Goal: Task Accomplishment & Management: Use online tool/utility

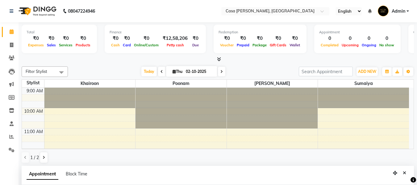
select select "10555"
select select "tentative"
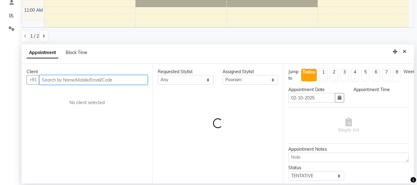
scroll to position [67, 0]
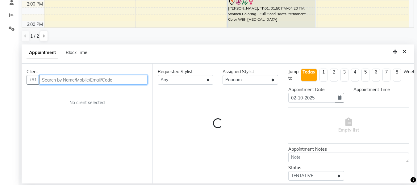
select select "735"
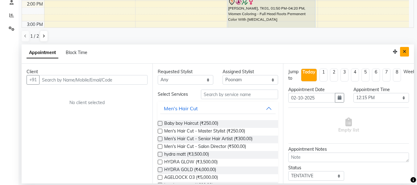
click at [403, 51] on icon "Close" at bounding box center [404, 51] width 3 height 4
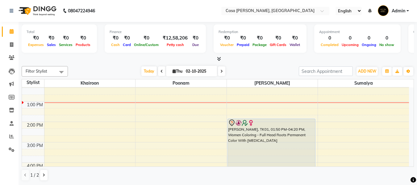
scroll to position [0, 0]
click at [14, 58] on icon at bounding box center [12, 57] width 6 height 5
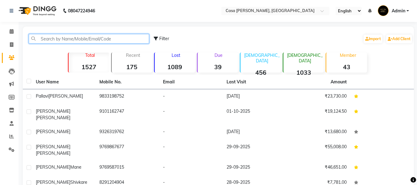
click at [53, 40] on input "text" at bounding box center [89, 39] width 120 height 10
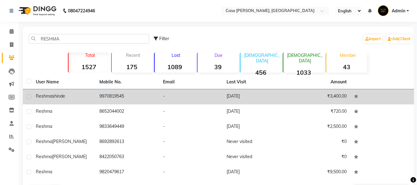
click at [67, 95] on div "[PERSON_NAME]" at bounding box center [64, 96] width 56 height 6
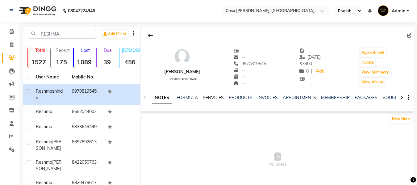
click at [213, 96] on link "SERVICES" at bounding box center [213, 98] width 21 height 6
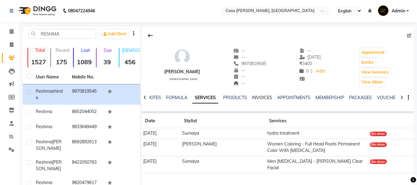
click at [262, 97] on link "INVOICES" at bounding box center [262, 98] width 20 height 6
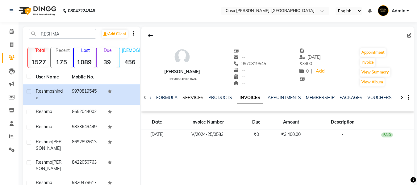
click at [193, 96] on link "SERVICES" at bounding box center [192, 98] width 21 height 6
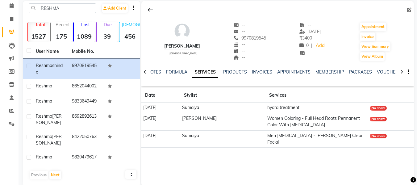
scroll to position [36, 0]
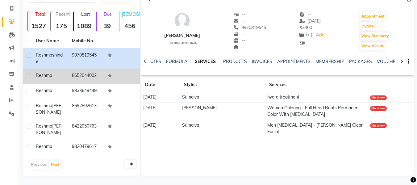
click at [64, 78] on div "reshma" at bounding box center [50, 75] width 29 height 6
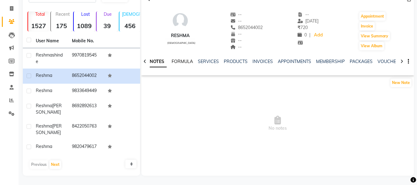
click at [185, 61] on link "FORMULA" at bounding box center [182, 62] width 21 height 6
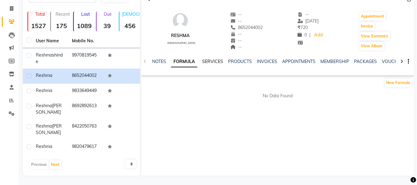
click at [211, 60] on link "SERVICES" at bounding box center [212, 62] width 21 height 6
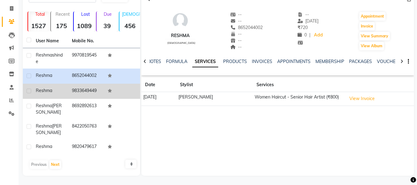
click at [84, 94] on td "9833649449" at bounding box center [86, 91] width 36 height 15
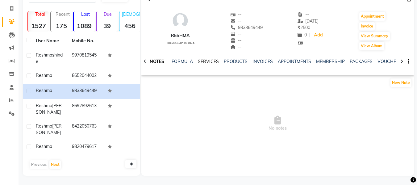
click at [207, 62] on link "SERVICES" at bounding box center [208, 62] width 21 height 6
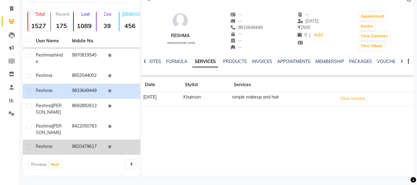
click at [69, 144] on td "9820479617" at bounding box center [86, 147] width 36 height 15
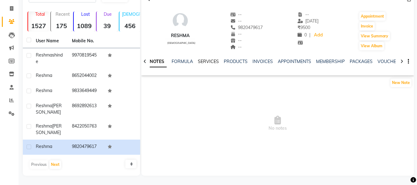
click at [213, 62] on link "SERVICES" at bounding box center [208, 62] width 21 height 6
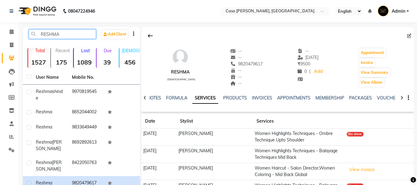
click at [67, 33] on input "RESHMA" at bounding box center [62, 34] width 67 height 10
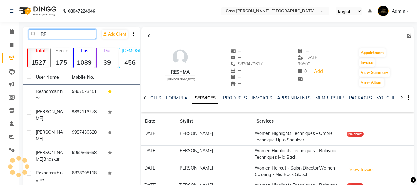
type input "R"
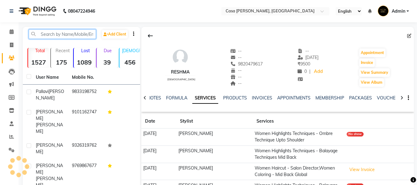
click at [61, 33] on input "text" at bounding box center [62, 34] width 67 height 10
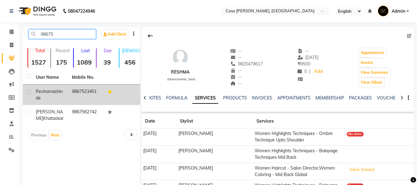
type input "98675"
click at [80, 93] on td "9867523451" at bounding box center [86, 95] width 36 height 20
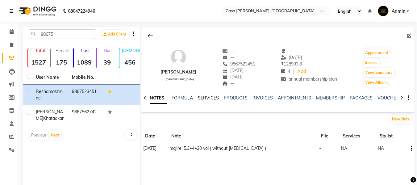
click at [216, 97] on link "SERVICES" at bounding box center [208, 98] width 21 height 6
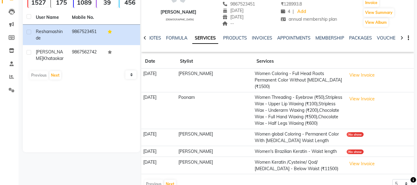
scroll to position [69, 0]
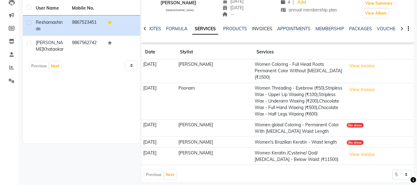
click at [256, 29] on link "INVOICES" at bounding box center [262, 29] width 20 height 6
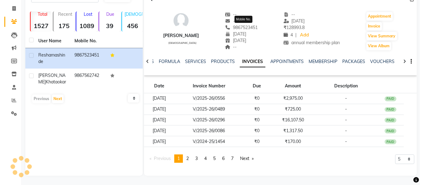
scroll to position [36, 0]
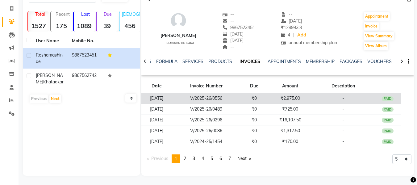
click at [253, 99] on td "₹0" at bounding box center [254, 98] width 27 height 11
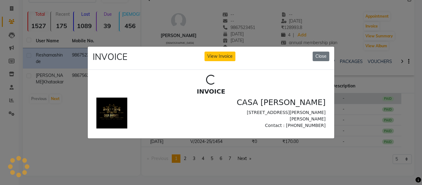
scroll to position [0, 0]
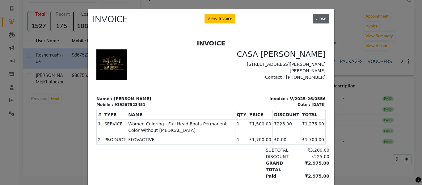
click at [319, 19] on button "Close" at bounding box center [320, 19] width 17 height 10
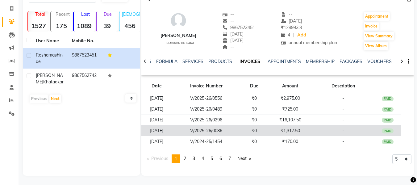
click at [241, 133] on td "V/2025-26/0086" at bounding box center [206, 130] width 69 height 11
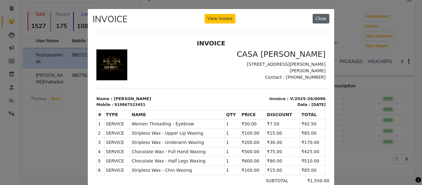
click at [315, 17] on button "Close" at bounding box center [320, 19] width 17 height 10
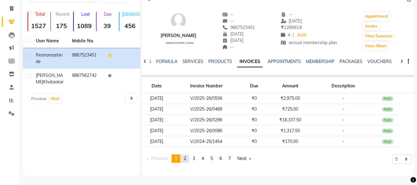
click at [184, 158] on link "page 2" at bounding box center [185, 158] width 9 height 8
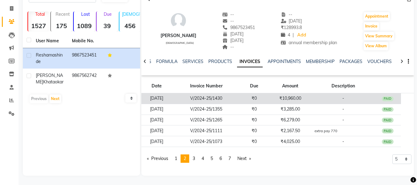
click at [241, 103] on td "V/2024-25/1430" at bounding box center [206, 98] width 69 height 11
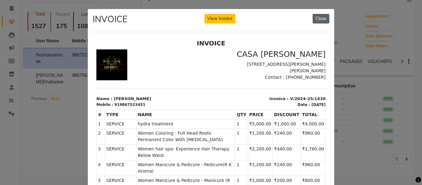
click at [320, 17] on button "Close" at bounding box center [320, 19] width 17 height 10
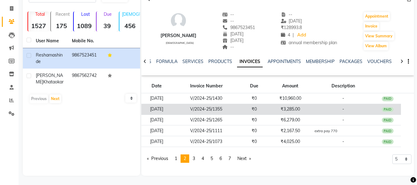
click at [241, 112] on td "V/2024-25/1355" at bounding box center [206, 109] width 69 height 11
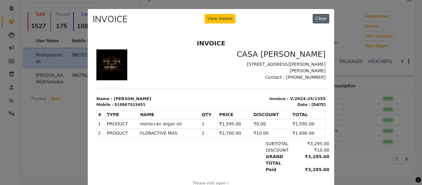
click at [321, 21] on button "Close" at bounding box center [320, 19] width 17 height 10
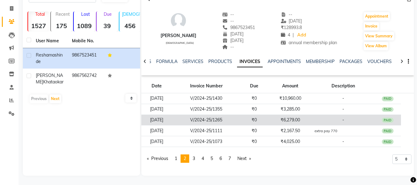
click at [236, 118] on td "V/2024-25/1265" at bounding box center [206, 120] width 69 height 11
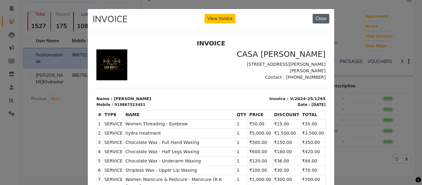
click at [315, 20] on button "Close" at bounding box center [320, 19] width 17 height 10
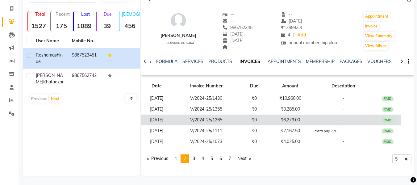
click at [241, 122] on td "V/2024-25/1265" at bounding box center [206, 120] width 69 height 11
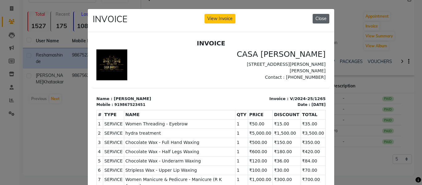
click at [313, 18] on button "Close" at bounding box center [320, 19] width 17 height 10
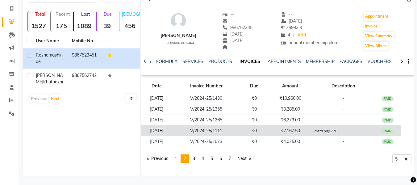
click at [241, 132] on td "V/2024-25/1111" at bounding box center [206, 130] width 69 height 11
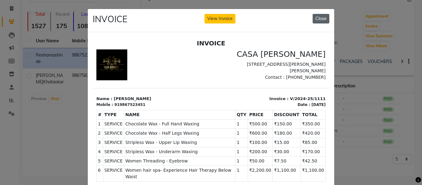
click at [315, 16] on button "Close" at bounding box center [320, 19] width 17 height 10
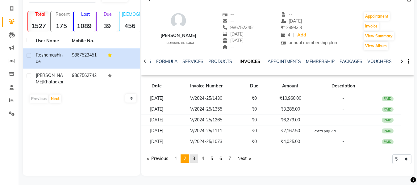
click at [195, 160] on span "3" at bounding box center [194, 159] width 2 height 6
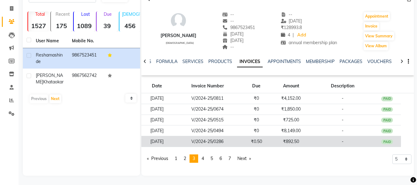
click at [219, 144] on td "V/2024-25/0286" at bounding box center [208, 141] width 70 height 11
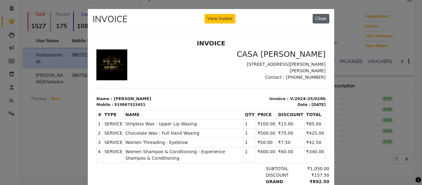
click at [320, 19] on button "Close" at bounding box center [320, 19] width 17 height 10
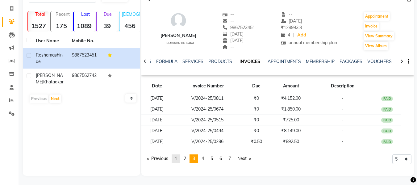
click at [175, 157] on link "page 1" at bounding box center [176, 158] width 9 height 8
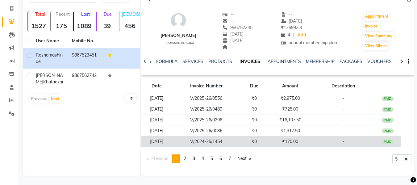
click at [241, 141] on td "V/2024-25/1454" at bounding box center [206, 141] width 69 height 11
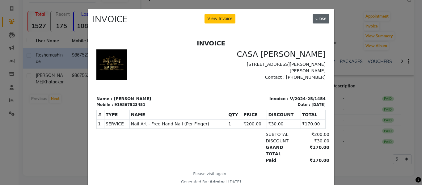
click at [317, 19] on button "Close" at bounding box center [320, 19] width 17 height 10
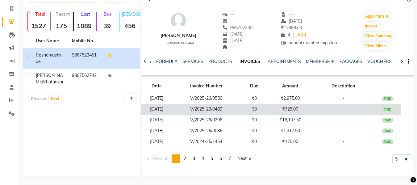
click at [236, 107] on td "V/2025-26/0489" at bounding box center [206, 109] width 69 height 11
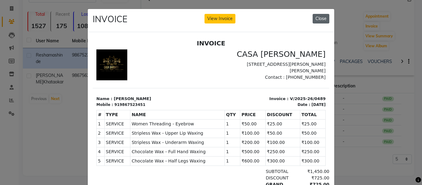
click at [324, 19] on button "Close" at bounding box center [320, 19] width 17 height 10
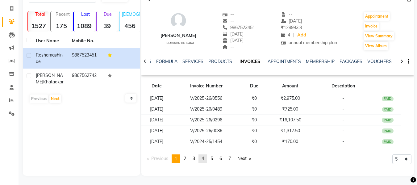
click at [204, 158] on span "4" at bounding box center [203, 159] width 2 height 6
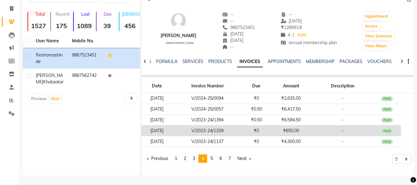
click at [251, 130] on td "₹0" at bounding box center [257, 130] width 28 height 11
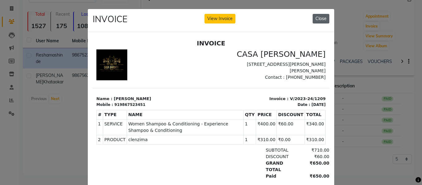
click at [321, 21] on button "Close" at bounding box center [320, 19] width 17 height 10
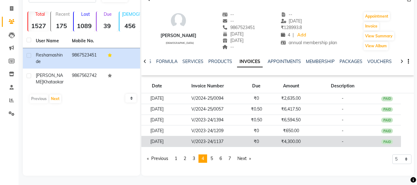
click at [243, 139] on td "V/2023-24/1137" at bounding box center [208, 141] width 70 height 11
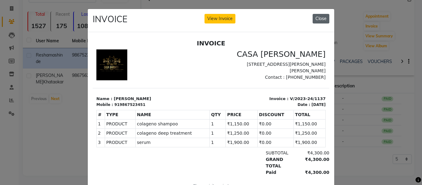
click at [321, 17] on button "Close" at bounding box center [320, 19] width 17 height 10
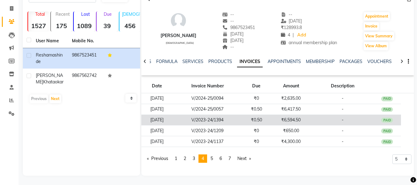
click at [243, 120] on td "V/2023-24/1394" at bounding box center [208, 120] width 70 height 11
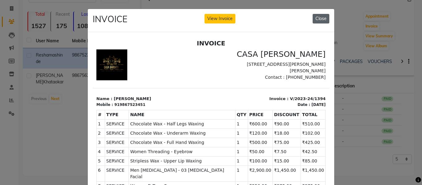
click at [320, 19] on button "Close" at bounding box center [320, 19] width 17 height 10
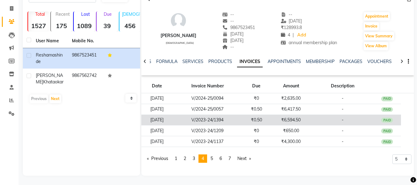
click at [243, 119] on td "V/2023-24/1394" at bounding box center [208, 120] width 70 height 11
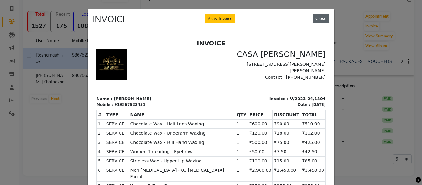
click at [320, 17] on button "Close" at bounding box center [320, 19] width 17 height 10
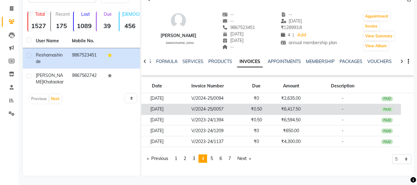
click at [236, 109] on td "V/2024-25/0057" at bounding box center [208, 109] width 70 height 11
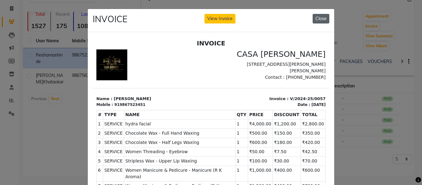
click at [316, 16] on button "Close" at bounding box center [320, 19] width 17 height 10
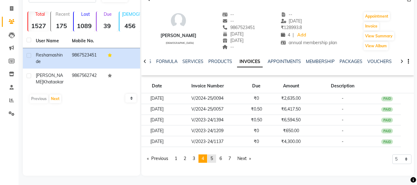
click at [213, 157] on span "5" at bounding box center [212, 159] width 2 height 6
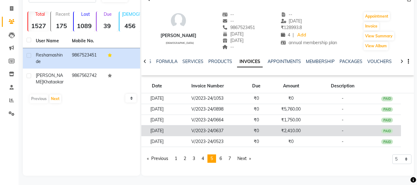
click at [243, 128] on td "V/2023-24/0637" at bounding box center [208, 130] width 70 height 11
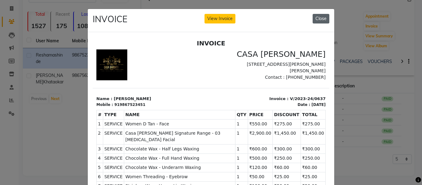
click at [318, 18] on button "Close" at bounding box center [320, 19] width 17 height 10
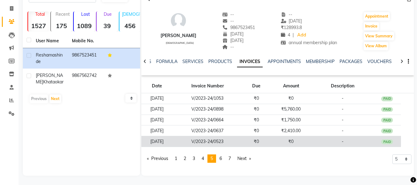
click at [243, 141] on td "V/2023-24/0523" at bounding box center [208, 141] width 70 height 11
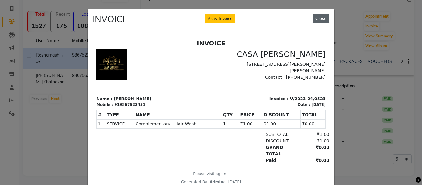
click at [322, 18] on button "Close" at bounding box center [320, 19] width 17 height 10
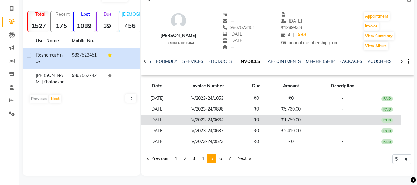
click at [240, 123] on td "V/2023-24/0664" at bounding box center [208, 120] width 70 height 11
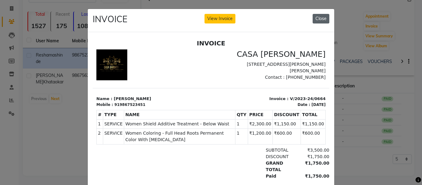
click at [323, 21] on button "Close" at bounding box center [320, 19] width 17 height 10
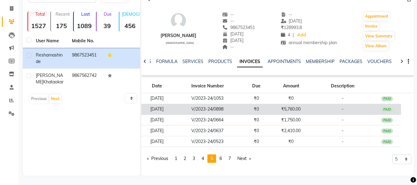
click at [239, 108] on td "V/2023-24/0898" at bounding box center [208, 109] width 70 height 11
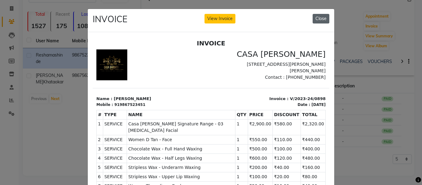
click at [319, 18] on button "Close" at bounding box center [320, 19] width 17 height 10
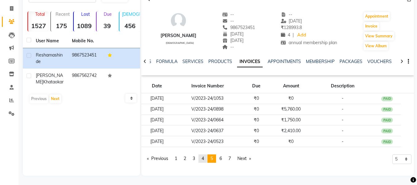
click at [204, 157] on span "4" at bounding box center [203, 159] width 2 height 6
click at [194, 159] on span "3" at bounding box center [194, 159] width 2 height 6
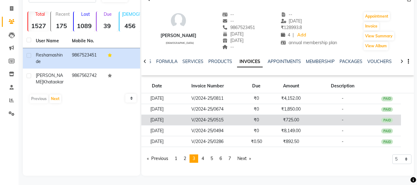
click at [243, 121] on td "V/2024-25/0515" at bounding box center [208, 120] width 70 height 11
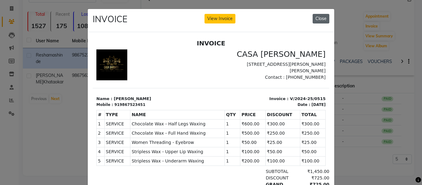
click at [323, 15] on button "Close" at bounding box center [320, 19] width 17 height 10
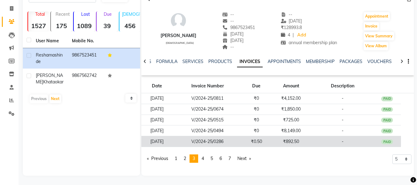
click at [233, 140] on td "V/2024-25/0286" at bounding box center [208, 141] width 70 height 11
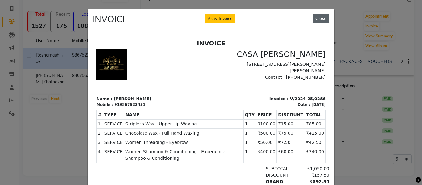
click at [320, 19] on button "Close" at bounding box center [320, 19] width 17 height 10
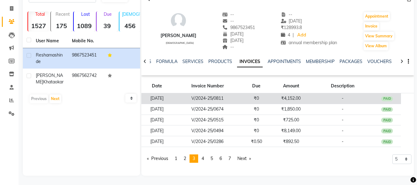
click at [239, 102] on td "V/2024-25/0811" at bounding box center [208, 98] width 70 height 11
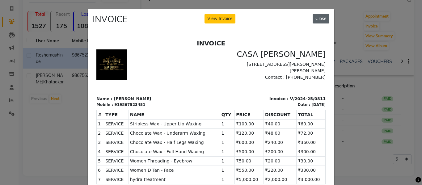
click at [314, 20] on button "Close" at bounding box center [320, 19] width 17 height 10
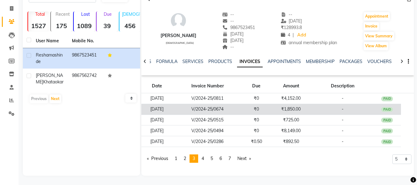
click at [236, 109] on td "V/2024-25/0674" at bounding box center [208, 109] width 70 height 11
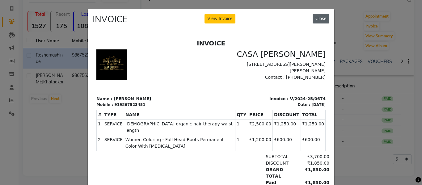
click at [316, 18] on button "Close" at bounding box center [320, 19] width 17 height 10
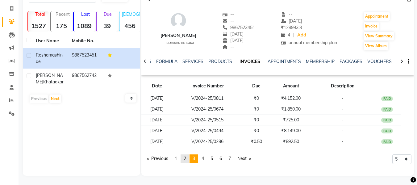
click at [184, 159] on link "page 2" at bounding box center [185, 158] width 9 height 8
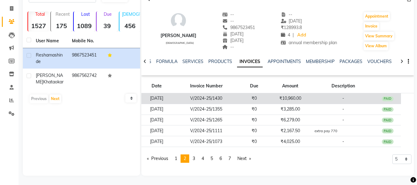
click at [241, 103] on td "V/2024-25/1430" at bounding box center [206, 98] width 69 height 11
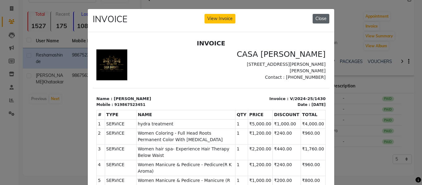
click at [321, 22] on button "Close" at bounding box center [320, 19] width 17 height 10
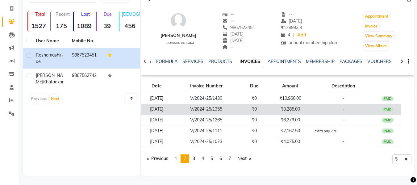
click at [274, 107] on td "₹3,285.00" at bounding box center [290, 109] width 45 height 11
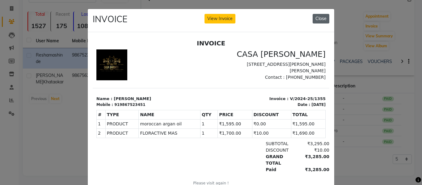
click at [319, 16] on button "Close" at bounding box center [320, 19] width 17 height 10
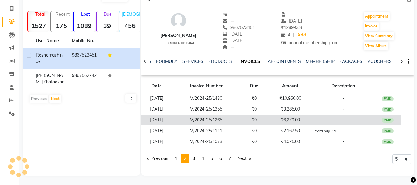
click at [263, 119] on td "₹0" at bounding box center [254, 120] width 27 height 11
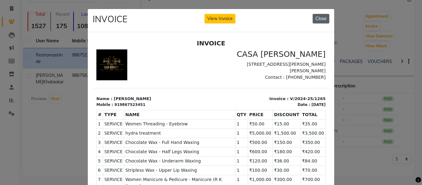
click at [320, 21] on button "Close" at bounding box center [320, 19] width 17 height 10
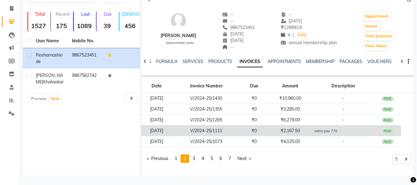
click at [276, 131] on td "₹2,167.50" at bounding box center [290, 130] width 45 height 11
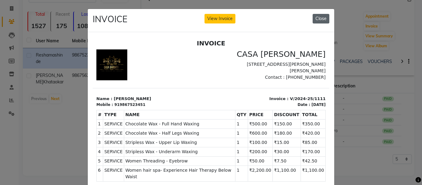
click at [314, 21] on button "Close" at bounding box center [320, 19] width 17 height 10
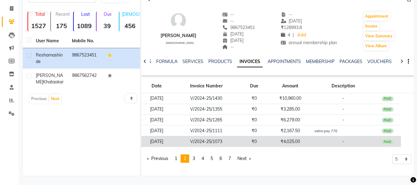
click at [254, 141] on td "₹0" at bounding box center [254, 141] width 27 height 11
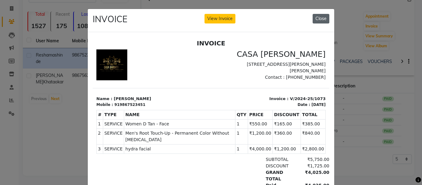
click at [322, 19] on button "Close" at bounding box center [320, 19] width 17 height 10
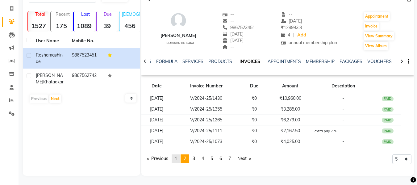
click at [176, 159] on link "page 1" at bounding box center [176, 158] width 9 height 8
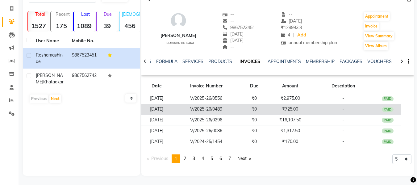
click at [254, 111] on td "₹0" at bounding box center [254, 109] width 27 height 11
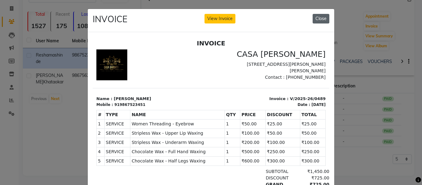
click at [319, 21] on button "Close" at bounding box center [320, 19] width 17 height 10
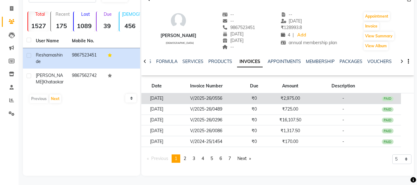
click at [241, 101] on td "V/2025-26/0556" at bounding box center [206, 98] width 69 height 11
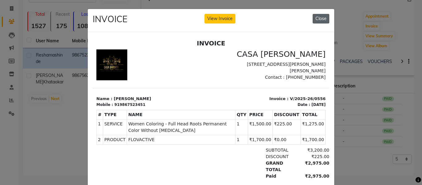
click at [321, 20] on button "Close" at bounding box center [320, 19] width 17 height 10
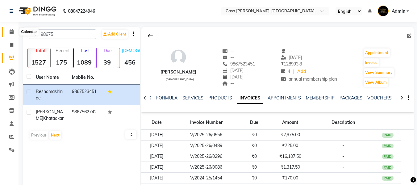
click at [12, 28] on span at bounding box center [11, 31] width 11 height 7
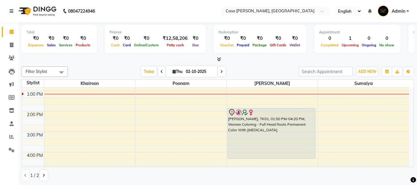
scroll to position [90, 0]
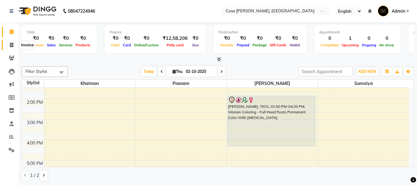
click at [11, 46] on icon at bounding box center [11, 45] width 3 height 5
select select "700"
select select "service"
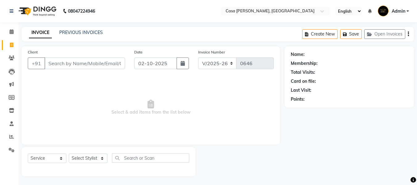
click at [107, 63] on input "Client" at bounding box center [84, 63] width 81 height 12
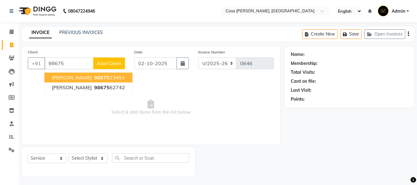
click at [100, 77] on span "98675" at bounding box center [101, 77] width 15 height 6
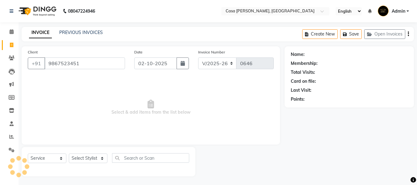
type input "9867523451"
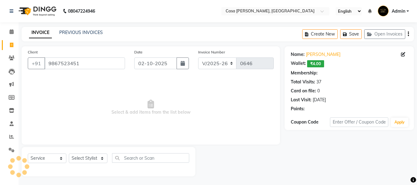
select select "1: Object"
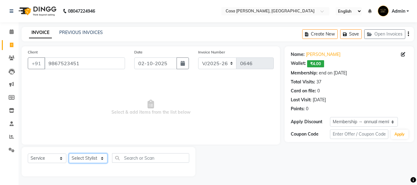
click at [80, 161] on select "Select Stylist Akash Khairoon Poonam Rekha [PERSON_NAME] [PERSON_NAME]" at bounding box center [88, 158] width 39 height 10
select select "10556"
click at [69, 153] on select "Select Stylist Akash Khairoon Poonam Rekha [PERSON_NAME] [PERSON_NAME]" at bounding box center [88, 158] width 39 height 10
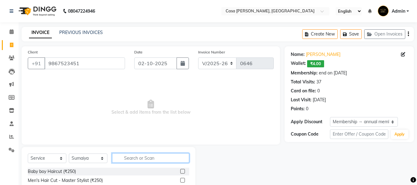
click at [132, 158] on input "text" at bounding box center [150, 158] width 77 height 10
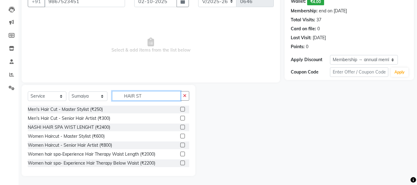
scroll to position [62, 0]
click at [152, 98] on input "HAIR ST" at bounding box center [146, 96] width 69 height 10
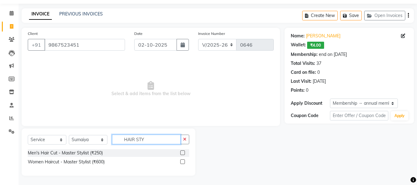
click at [148, 140] on input "HAIR STY" at bounding box center [146, 140] width 69 height 10
type input "H"
type input "S"
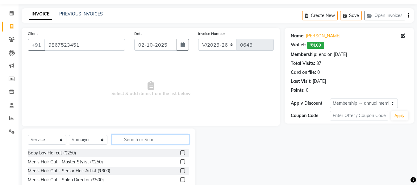
scroll to position [62, 0]
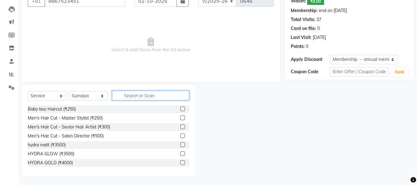
click at [138, 93] on input "text" at bounding box center [150, 96] width 77 height 10
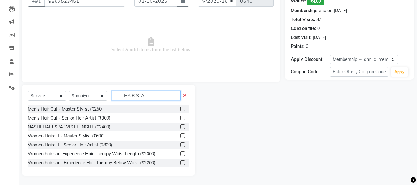
scroll to position [1, 0]
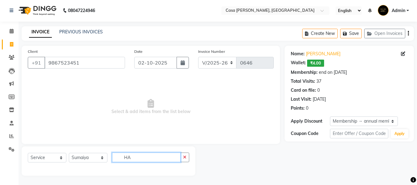
type input "H"
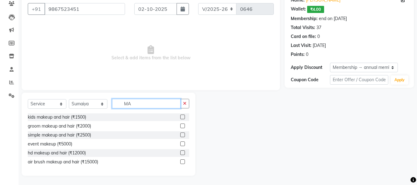
type input "M"
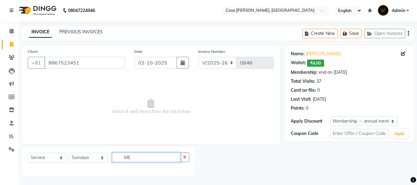
scroll to position [62, 0]
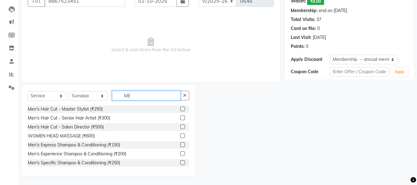
type input "M"
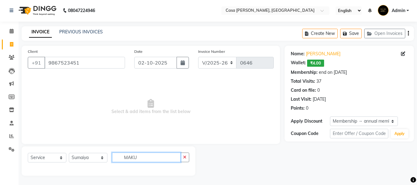
scroll to position [1, 0]
type input "M"
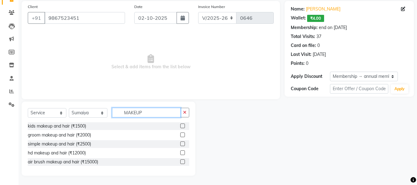
scroll to position [54, 0]
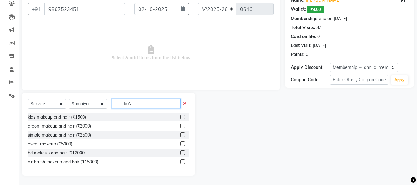
type input "M"
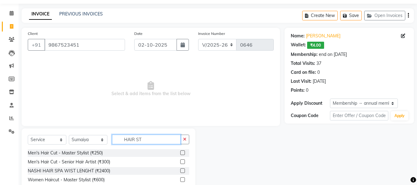
scroll to position [62, 0]
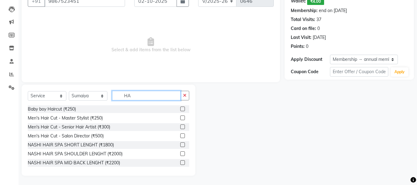
type input "H"
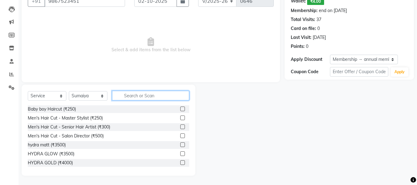
click at [139, 94] on input "text" at bounding box center [150, 96] width 77 height 10
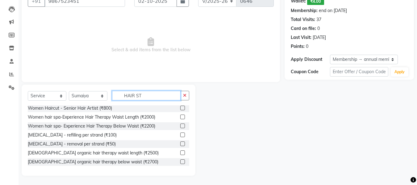
scroll to position [0, 0]
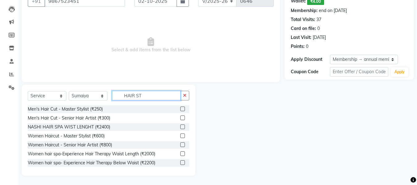
click at [149, 95] on input "HAIR ST" at bounding box center [146, 96] width 69 height 10
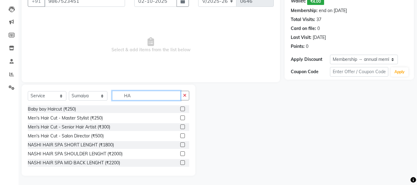
type input "H"
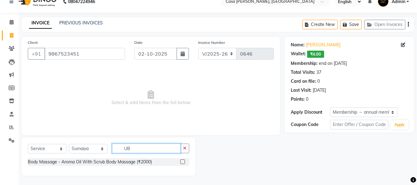
scroll to position [10, 0]
click at [143, 151] on input "UB" at bounding box center [146, 149] width 69 height 10
type input "U"
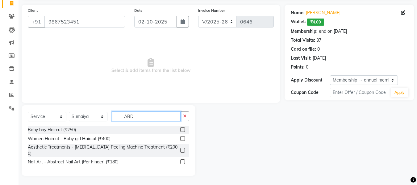
scroll to position [1, 0]
type input "A"
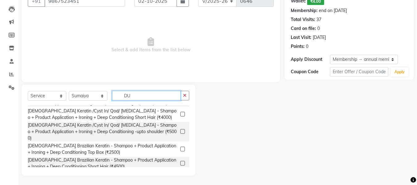
scroll to position [0, 0]
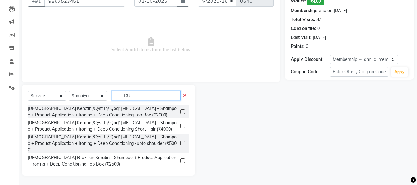
click at [153, 95] on input "DU" at bounding box center [146, 96] width 69 height 10
type input "D"
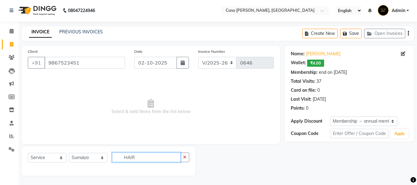
scroll to position [62, 0]
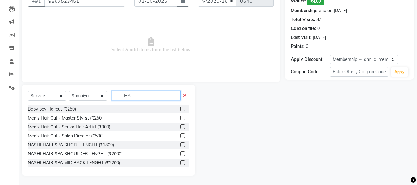
type input "H"
click at [153, 95] on input "HAIR" at bounding box center [146, 96] width 69 height 10
type input "H"
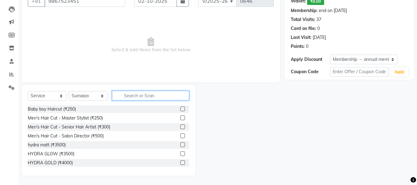
type input "B"
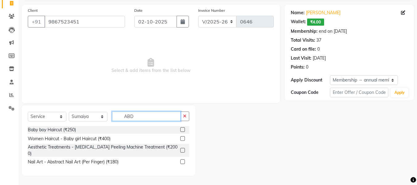
scroll to position [1, 0]
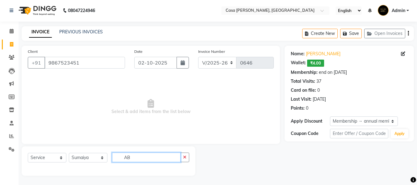
type input "A"
type input "D"
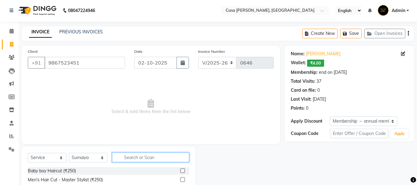
scroll to position [62, 0]
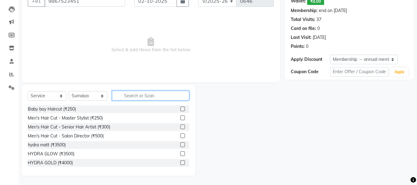
click at [144, 99] on input "text" at bounding box center [150, 96] width 77 height 10
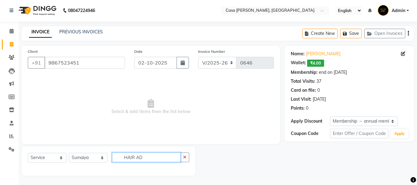
scroll to position [1, 0]
type input "H"
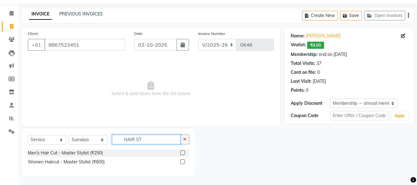
scroll to position [62, 0]
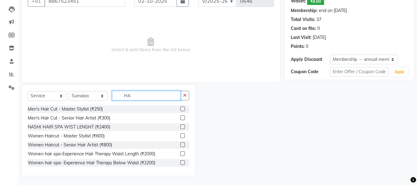
type input "H"
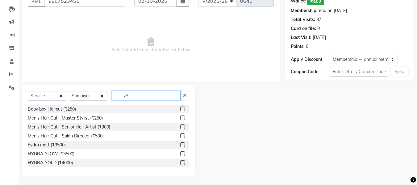
scroll to position [1, 0]
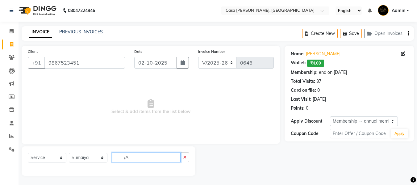
type input "/"
type input "A"
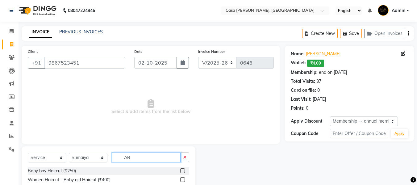
scroll to position [36, 0]
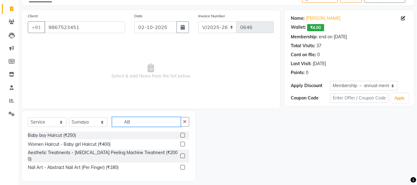
type input "A"
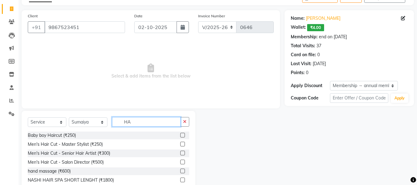
type input "H"
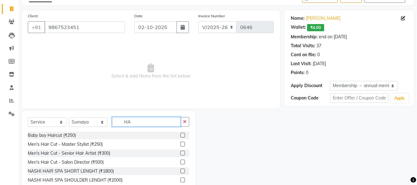
type input "H"
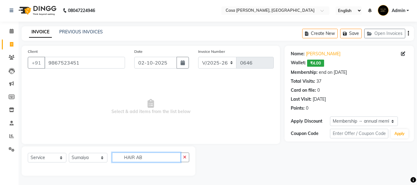
scroll to position [10, 0]
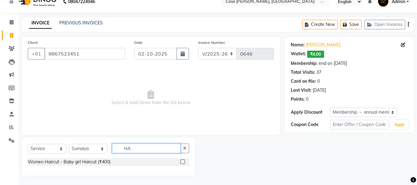
type input "H"
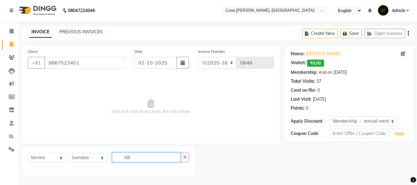
scroll to position [36, 0]
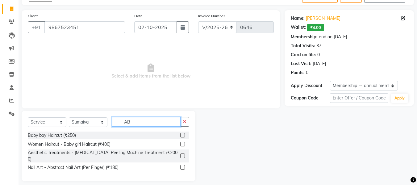
type input "A"
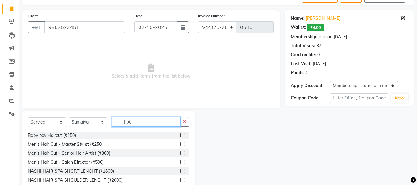
type input "H"
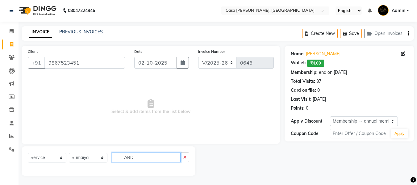
scroll to position [1, 0]
type input "A"
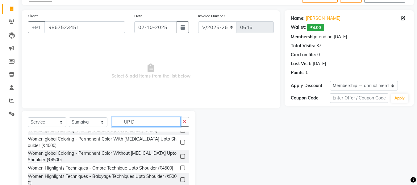
scroll to position [324, 0]
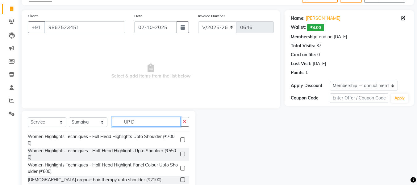
click at [143, 123] on input "UP D" at bounding box center [146, 122] width 69 height 10
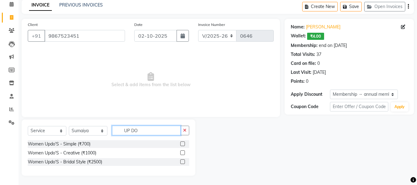
type input "UP DO"
click at [183, 152] on label at bounding box center [182, 152] width 5 height 5
click at [183, 152] on input "checkbox" at bounding box center [182, 153] width 4 height 4
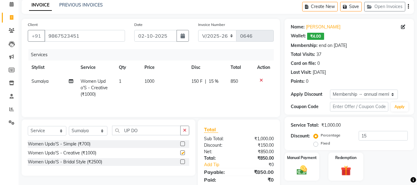
checkbox input "false"
click at [153, 83] on span "1000" at bounding box center [149, 81] width 10 height 6
select select "10556"
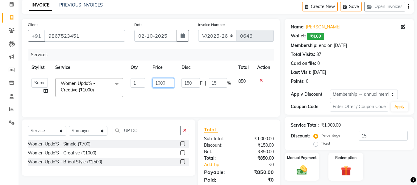
click at [171, 83] on input "1000" at bounding box center [162, 83] width 21 height 10
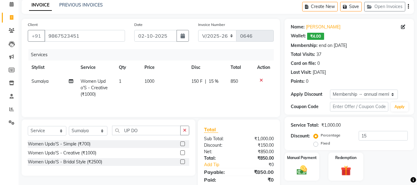
click at [213, 102] on div "Services Stylist Service Qty Price Disc Total Action Sumaiya Women Updo'S - Cre…" at bounding box center [151, 80] width 246 height 62
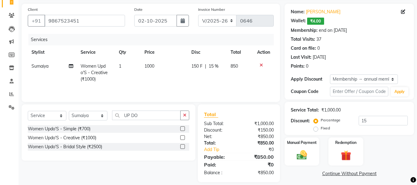
scroll to position [49, 0]
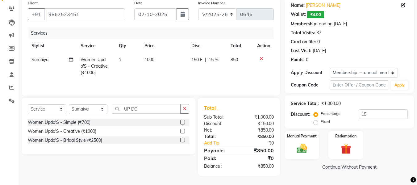
click at [215, 59] on span "15 %" at bounding box center [214, 59] width 10 height 6
select select "10556"
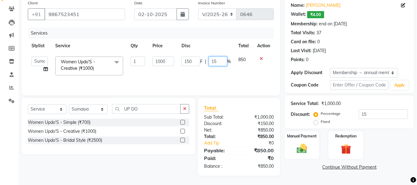
click at [223, 61] on input "15" at bounding box center [218, 61] width 19 height 10
type input "1"
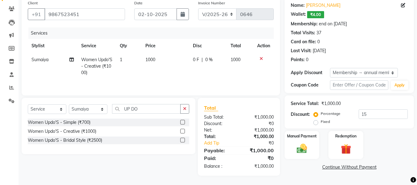
click at [235, 72] on td "1000" at bounding box center [240, 66] width 27 height 27
select select "10556"
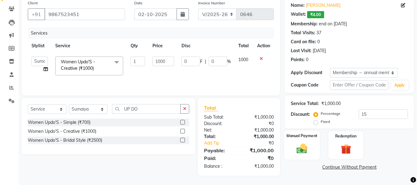
click at [300, 147] on img at bounding box center [301, 148] width 17 height 12
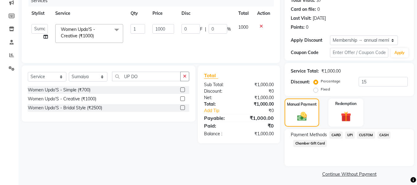
scroll to position [85, 0]
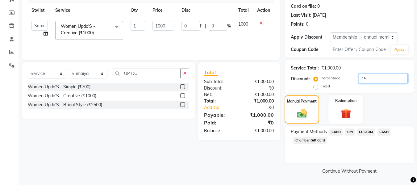
click at [373, 79] on input "15" at bounding box center [383, 79] width 49 height 10
type input "1"
type input "10"
type input "1"
type input "0"
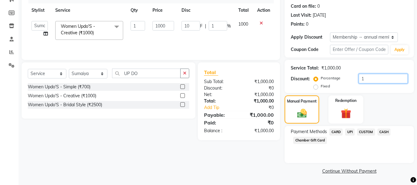
type input "0"
click at [351, 132] on span "UPI" at bounding box center [350, 131] width 10 height 7
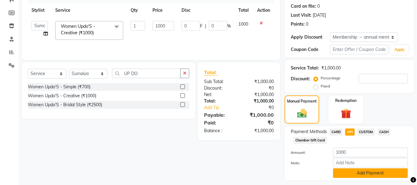
click at [369, 174] on button "Add Payment" at bounding box center [370, 173] width 75 height 10
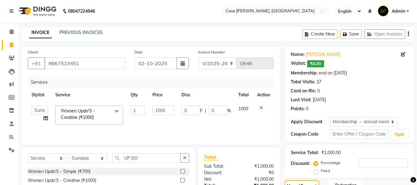
scroll to position [119, 0]
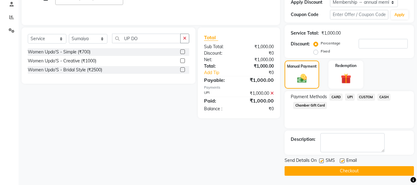
click at [341, 168] on button "Checkout" at bounding box center [349, 171] width 129 height 10
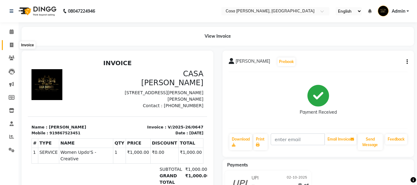
click at [11, 46] on icon at bounding box center [11, 45] width 3 height 5
select select "service"
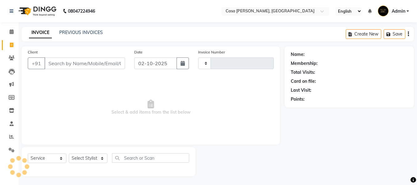
type input "0648"
select select "700"
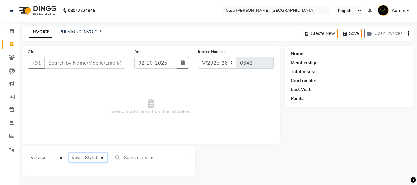
click at [87, 155] on select "Select Stylist Akash Khairoon Poonam Rekha [PERSON_NAME] [PERSON_NAME]" at bounding box center [88, 158] width 39 height 10
click at [11, 28] on span at bounding box center [11, 31] width 11 height 7
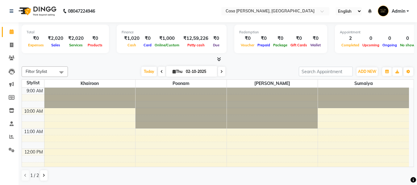
scroll to position [69, 0]
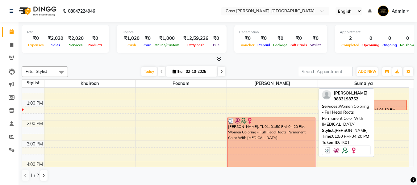
click at [276, 132] on div "[PERSON_NAME], TK01, 01:50 PM-04:20 PM, Women Coloring - Full Head Roots Perman…" at bounding box center [271, 142] width 87 height 50
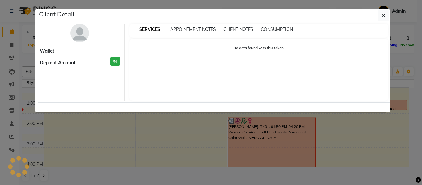
select select "3"
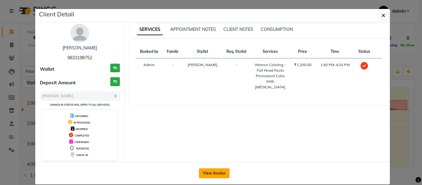
click at [209, 171] on button "View Invoice" at bounding box center [214, 173] width 31 height 10
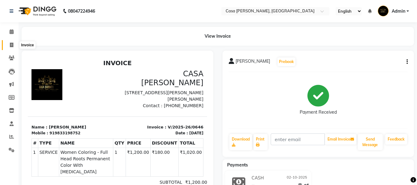
click at [13, 44] on icon at bounding box center [11, 45] width 3 height 5
select select "700"
select select "service"
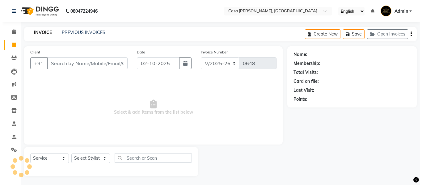
scroll to position [1, 0]
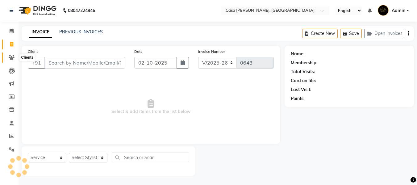
click at [12, 59] on icon at bounding box center [12, 57] width 6 height 5
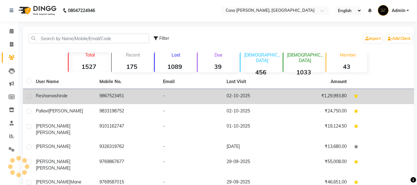
click at [81, 97] on div "[PERSON_NAME]" at bounding box center [64, 96] width 56 height 6
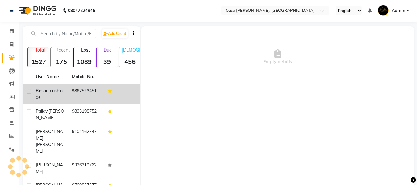
click at [81, 97] on td "9867523451" at bounding box center [86, 94] width 36 height 20
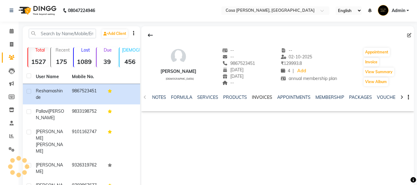
click at [261, 99] on link "INVOICES" at bounding box center [262, 97] width 20 height 6
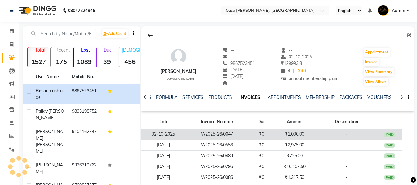
click at [228, 134] on td "V/2025-26/0647" at bounding box center [217, 134] width 64 height 11
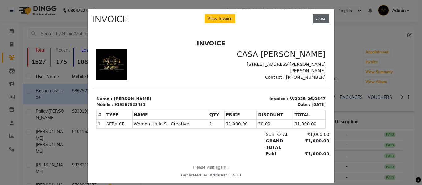
click at [320, 20] on button "Close" at bounding box center [320, 19] width 17 height 10
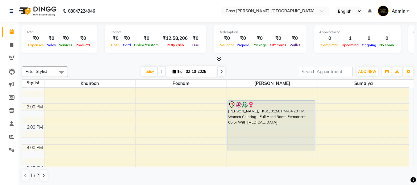
scroll to position [86, 0]
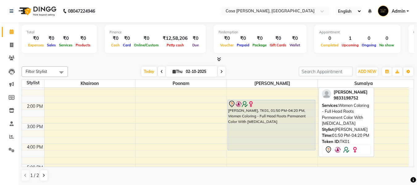
click at [293, 138] on div "[PERSON_NAME], TK01, 01:50 PM-04:20 PM, Women Coloring - Full Head Roots Perman…" at bounding box center [271, 125] width 87 height 50
select select "7"
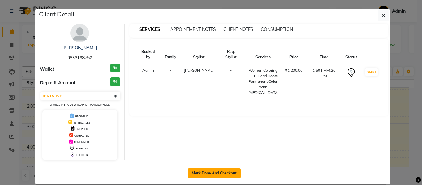
click at [224, 174] on button "Mark Done And Checkout" at bounding box center [214, 173] width 53 height 10
select select "700"
select select "service"
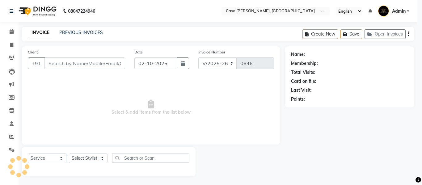
select select "3"
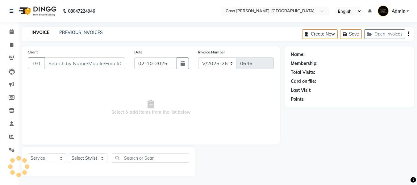
type input "9833198752"
select select "10554"
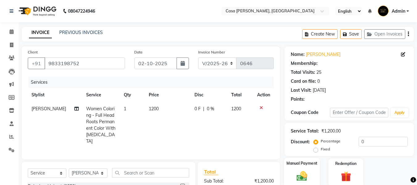
type input "15"
select select "1: Object"
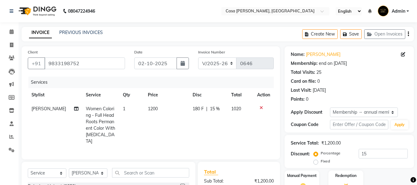
scroll to position [75, 0]
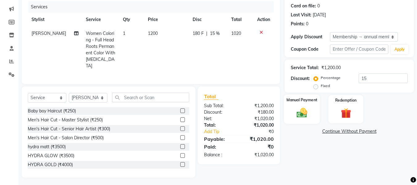
click at [302, 115] on img at bounding box center [301, 113] width 17 height 12
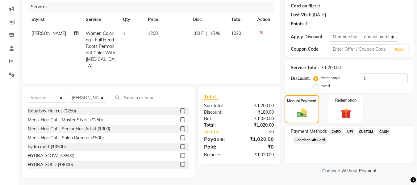
click at [385, 128] on span "CASH" at bounding box center [384, 131] width 13 height 7
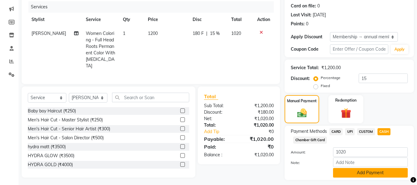
click at [354, 171] on button "Add Payment" at bounding box center [370, 173] width 75 height 10
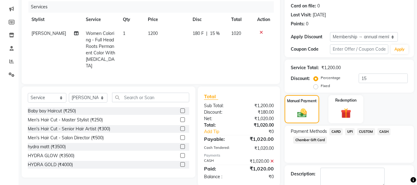
scroll to position [110, 0]
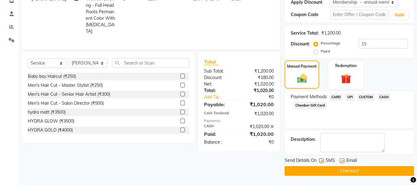
click at [395, 168] on button "Checkout" at bounding box center [349, 171] width 129 height 10
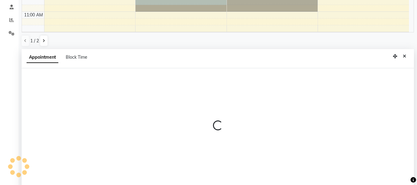
scroll to position [121, 0]
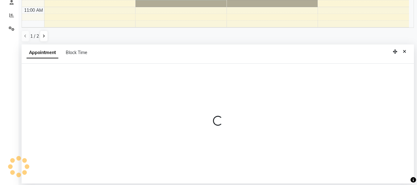
select select "10555"
select select "615"
select select "tentative"
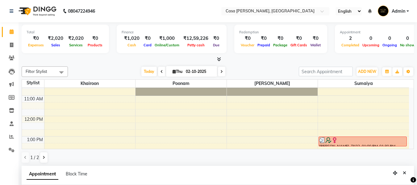
scroll to position [53, 0]
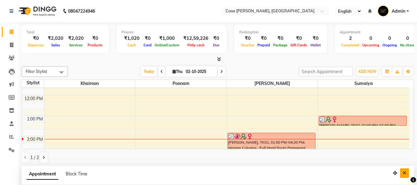
click at [403, 172] on icon "Close" at bounding box center [404, 173] width 3 height 4
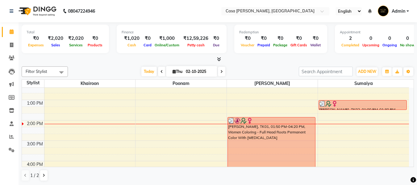
scroll to position [0, 0]
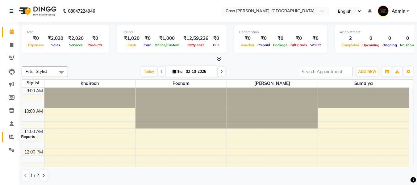
click at [11, 135] on icon at bounding box center [11, 136] width 5 height 5
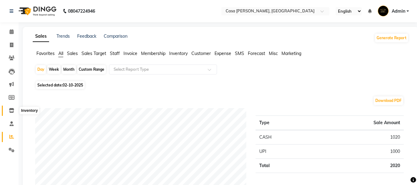
click at [10, 111] on icon at bounding box center [11, 110] width 5 height 5
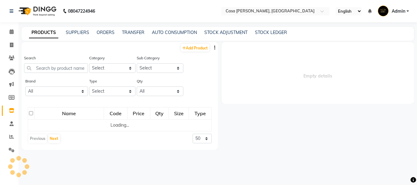
select select
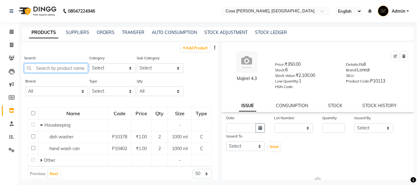
click at [52, 70] on input "text" at bounding box center [56, 68] width 64 height 10
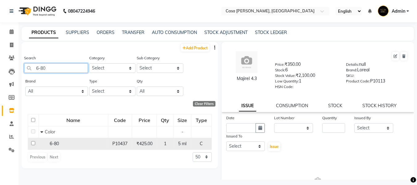
type input "6-80"
click at [33, 144] on input "checkbox" at bounding box center [33, 143] width 4 height 4
checkbox input "true"
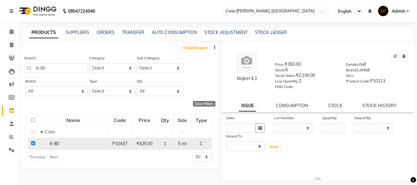
select select
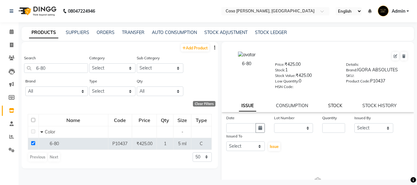
click at [330, 103] on link "STOCK" at bounding box center [335, 106] width 14 height 6
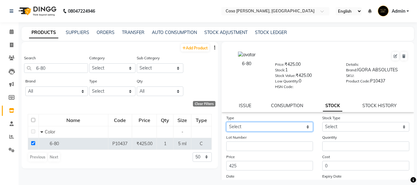
click at [279, 128] on select "Select In Out" at bounding box center [269, 127] width 87 height 10
select select "out"
click at [226, 122] on select "Select In Out" at bounding box center [269, 127] width 87 height 10
select select
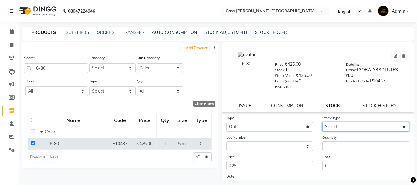
click at [328, 128] on select "Select Internal Use Damaged Expired Adjustment Return Other" at bounding box center [365, 127] width 87 height 10
select select "internal use"
click at [322, 122] on select "Select Internal Use Damaged Expired Adjustment Return Other" at bounding box center [365, 127] width 87 height 10
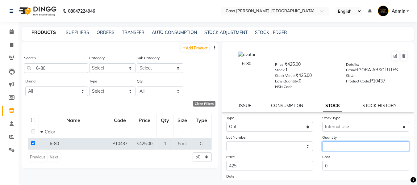
click at [340, 144] on input "number" at bounding box center [365, 146] width 87 height 10
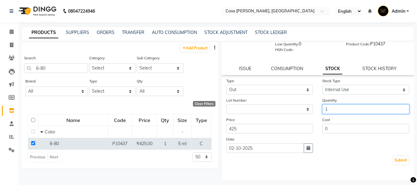
scroll to position [58, 0]
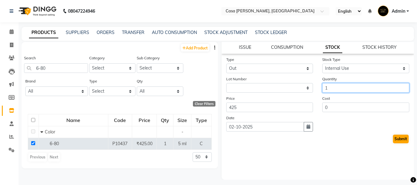
type input "1"
click at [400, 141] on button "Submit" at bounding box center [401, 139] width 16 height 9
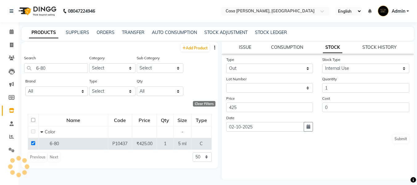
scroll to position [0, 0]
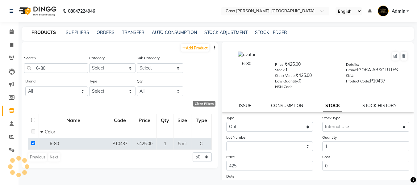
select select
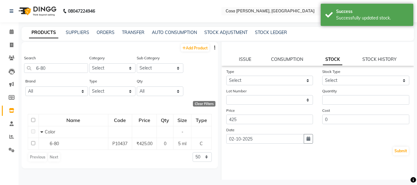
scroll to position [58, 0]
